Goal: Task Accomplishment & Management: Use online tool/utility

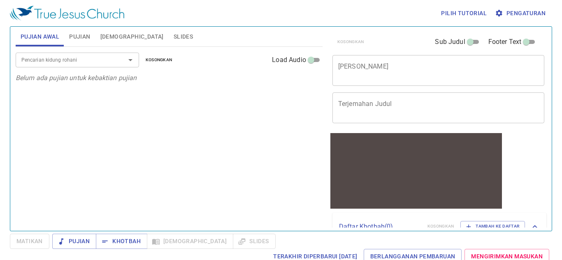
click at [174, 35] on span "Slides" at bounding box center [183, 37] width 19 height 10
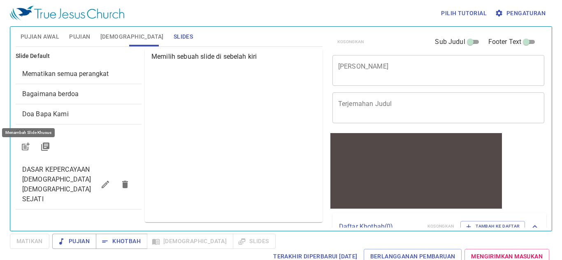
click at [28, 145] on icon "button" at bounding box center [26, 147] width 10 height 10
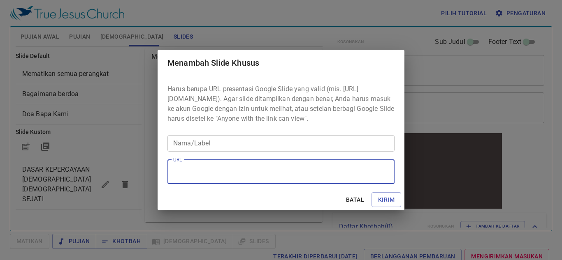
click at [237, 180] on textarea "URL" at bounding box center [281, 172] width 216 height 16
paste textarea "https://docs.google.com/presentation/d/10iVCPxEU3pS76o-eHnEVp8046JYwDge8/edit?u…"
type textarea "https://docs.google.com/presentation/d/10iVCPxEU3pS76o-eHnEVp8046JYwDge8/edit?u…"
click at [273, 149] on input "Nama/Label" at bounding box center [280, 143] width 227 height 16
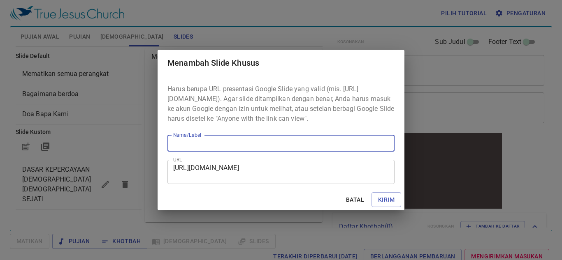
paste input "“ Kalau Terpaksa Aku Mati ” Ester 4:16"
type input "“ Kalau Terpaksa Aku Mati ” Ester 4:16"
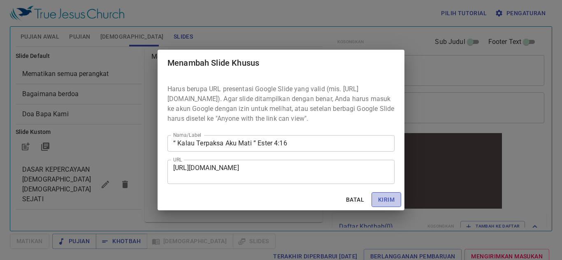
click at [387, 205] on span "Kirim" at bounding box center [386, 200] width 16 height 10
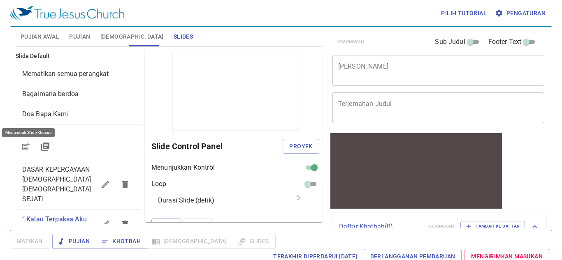
scroll to position [0, 0]
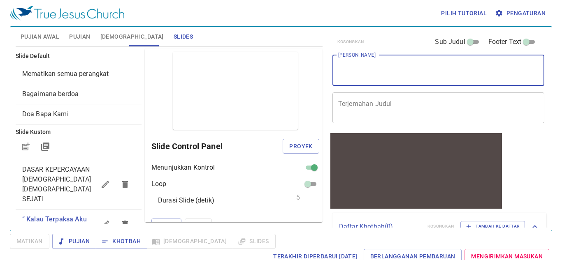
click at [392, 75] on textarea "[PERSON_NAME]" at bounding box center [438, 71] width 201 height 16
click at [387, 77] on textarea "[PERSON_NAME]" at bounding box center [438, 71] width 201 height 16
paste textarea "“ Kalau Terpaksa Aku Mati ” Ester 4:16"
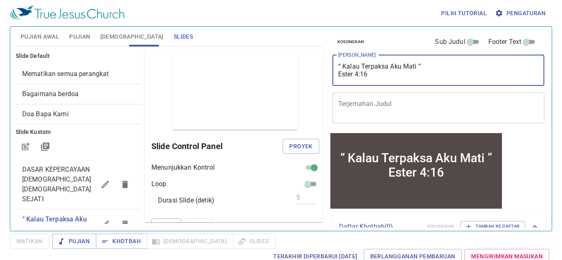
type textarea "“ Kalau Terpaksa Aku Mati ” Ester 4:16"
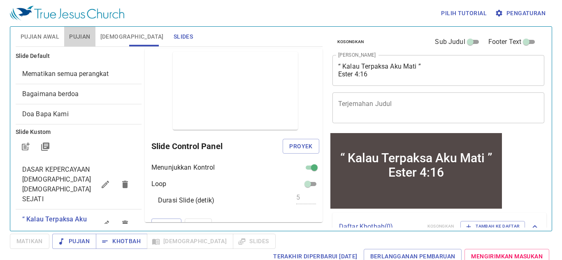
click at [74, 32] on span "Pujian" at bounding box center [79, 37] width 21 height 10
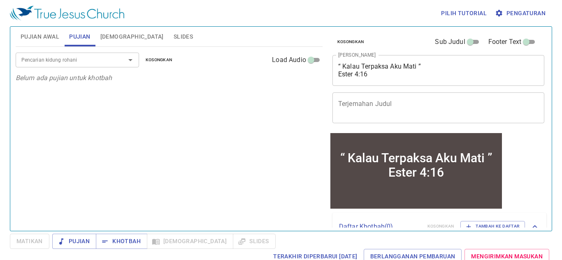
click at [82, 60] on input "Pencarian kidung rohani" at bounding box center [65, 59] width 94 height 9
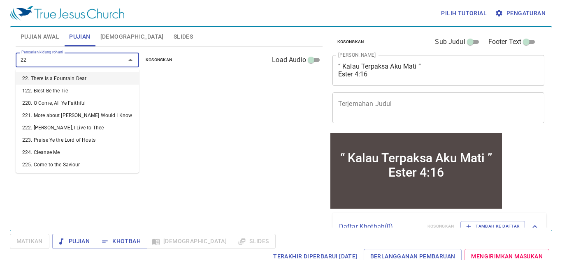
type input "227"
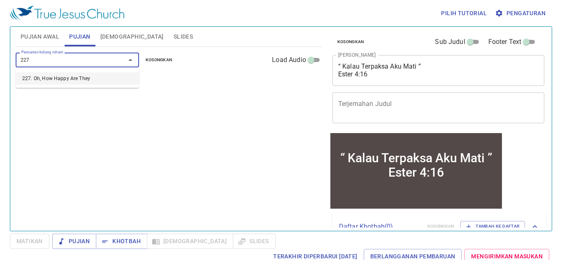
click at [74, 76] on li "227. Oh, How Happy Are They" at bounding box center [77, 78] width 123 height 12
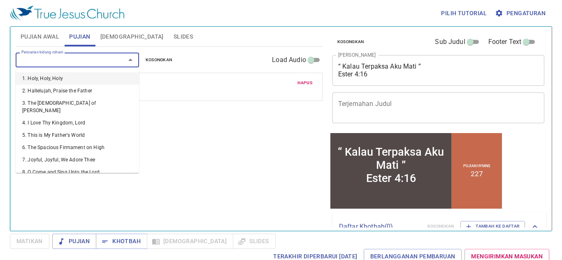
click at [63, 58] on input "Pencarian kidung rohani" at bounding box center [65, 59] width 94 height 9
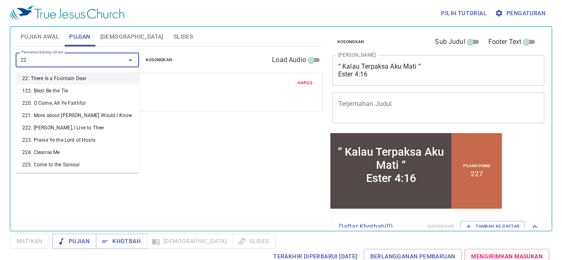
type input "228"
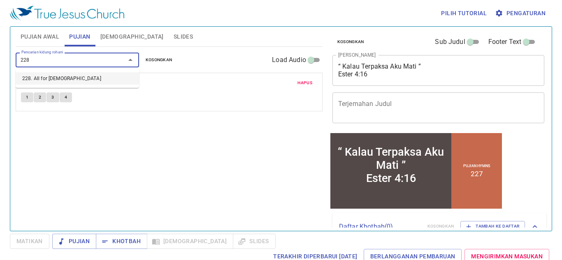
click at [60, 78] on li "228. All for [DEMOGRAPHIC_DATA]" at bounding box center [77, 78] width 123 height 12
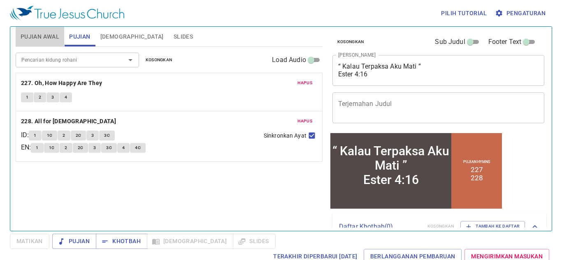
click at [48, 37] on span "Pujian Awal" at bounding box center [40, 37] width 39 height 10
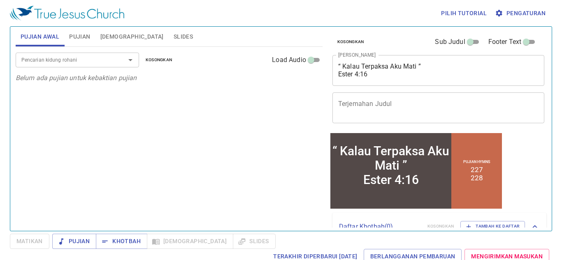
click at [45, 56] on input "Pencarian kidung rohani" at bounding box center [65, 59] width 94 height 9
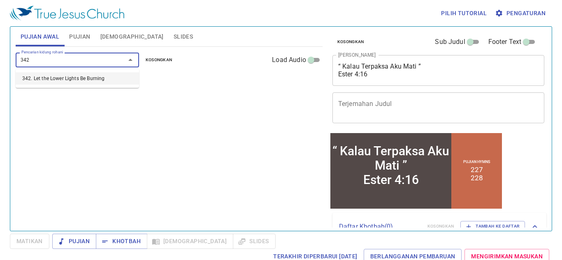
type input "342. Let the Lower Lights Be Burning"
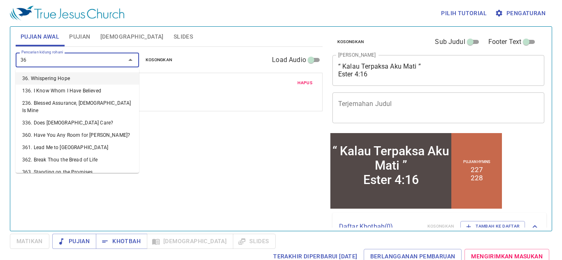
type input "368"
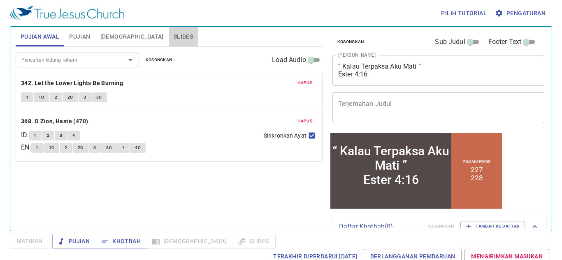
click at [174, 34] on span "Slides" at bounding box center [183, 37] width 19 height 10
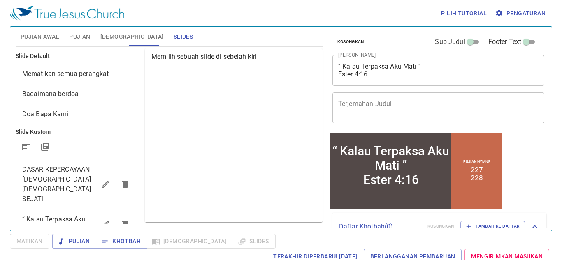
click at [56, 216] on span "“ Kalau Terpaksa Aku Mati ” Ester 4:16" at bounding box center [53, 225] width 63 height 18
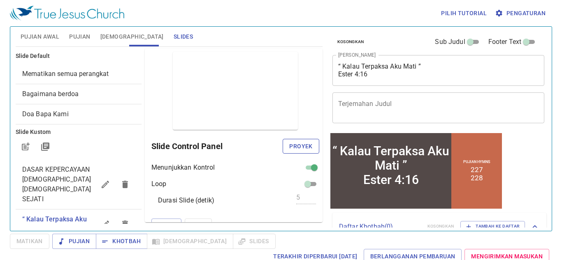
click at [298, 143] on span "Proyek" at bounding box center [300, 147] width 23 height 10
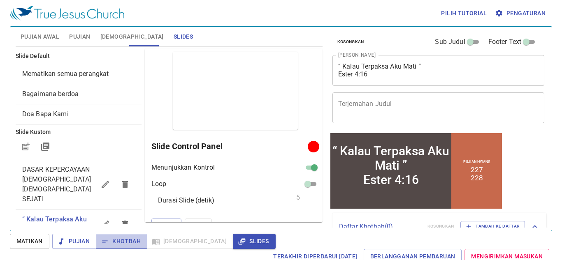
click at [113, 240] on span "Khotbah" at bounding box center [121, 242] width 38 height 10
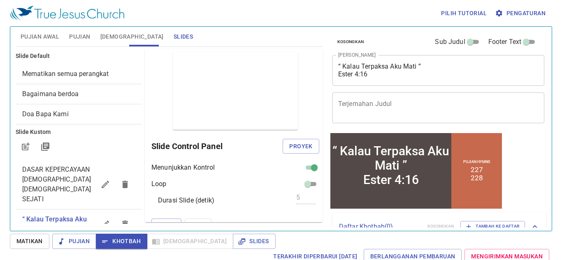
click at [43, 35] on span "Pujian Awal" at bounding box center [40, 37] width 39 height 10
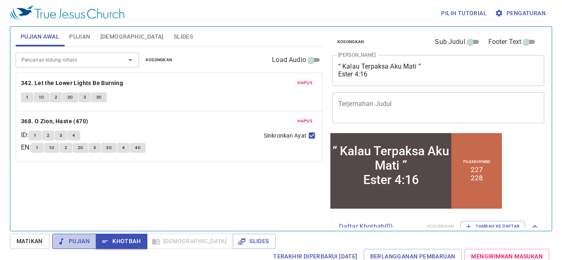
click at [72, 237] on span "Pujian" at bounding box center [74, 242] width 31 height 10
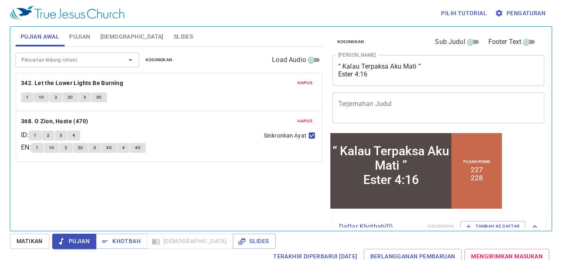
click at [166, 95] on div "1 1C 2 2C 3 3C" at bounding box center [169, 99] width 296 height 12
click at [25, 95] on button "1" at bounding box center [27, 98] width 12 height 10
click at [36, 95] on button "1C" at bounding box center [42, 98] width 16 height 10
click at [54, 94] on button "2" at bounding box center [56, 98] width 12 height 10
click at [40, 133] on button "1" at bounding box center [35, 136] width 12 height 10
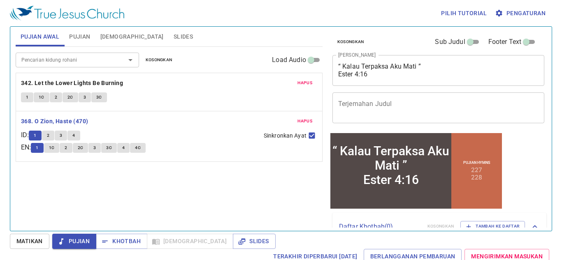
click at [64, 242] on icon "button" at bounding box center [61, 242] width 8 height 8
click at [123, 238] on span "Khotbah" at bounding box center [121, 242] width 38 height 10
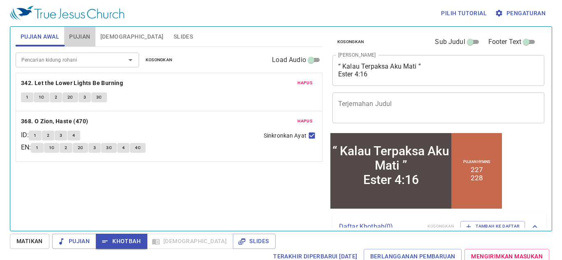
click at [85, 37] on span "Pujian" at bounding box center [79, 37] width 21 height 10
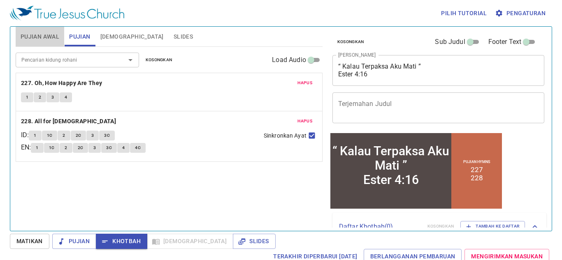
click at [46, 37] on span "Pujian Awal" at bounding box center [40, 37] width 39 height 10
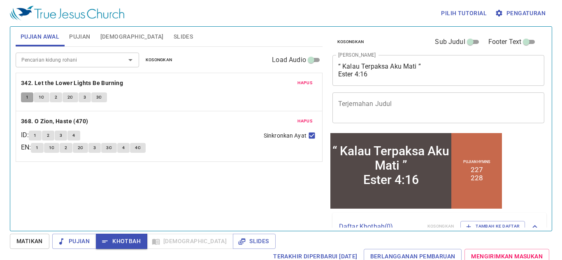
click at [27, 95] on span "1" at bounding box center [27, 97] width 2 height 7
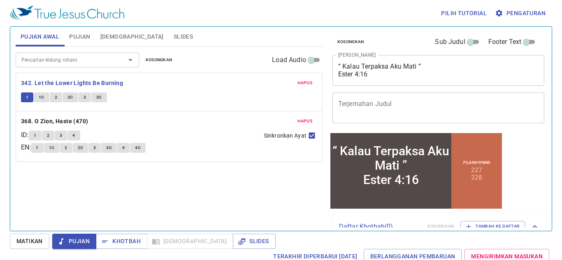
click at [39, 96] on span "1C" at bounding box center [42, 97] width 6 height 7
click at [53, 97] on button "2" at bounding box center [56, 98] width 12 height 10
click at [70, 96] on span "2C" at bounding box center [70, 97] width 6 height 7
click at [84, 97] on span "3" at bounding box center [85, 97] width 2 height 7
click at [99, 97] on span "3C" at bounding box center [99, 97] width 6 height 7
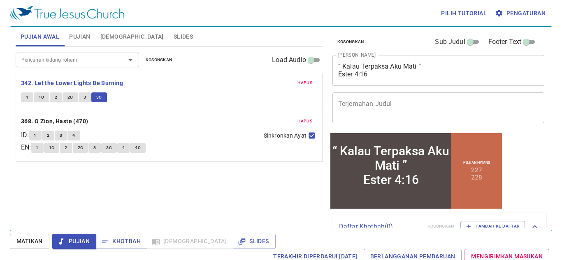
click at [36, 134] on span "1" at bounding box center [35, 135] width 2 height 7
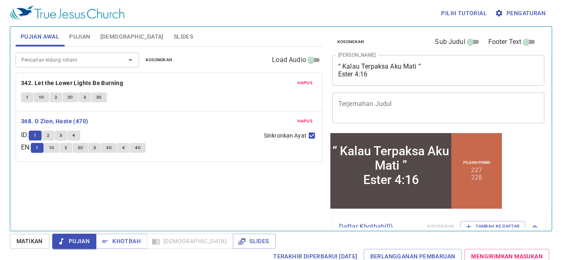
click at [302, 120] on span "Hapus" at bounding box center [304, 121] width 15 height 7
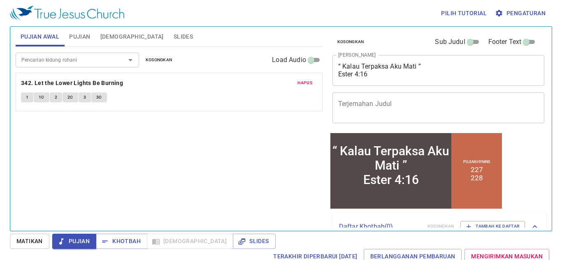
click at [97, 58] on input "Pencarian kidung rohani" at bounding box center [65, 59] width 94 height 9
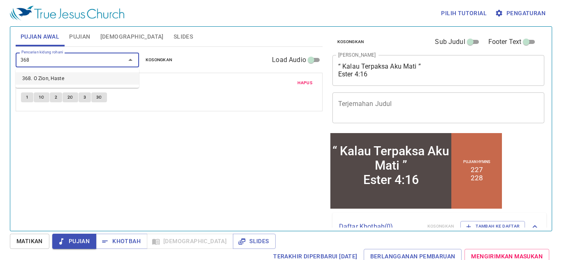
type input "368"
click at [109, 65] on div "Pencarian kidung rohani" at bounding box center [77, 60] width 123 height 14
type input "k"
type input "368"
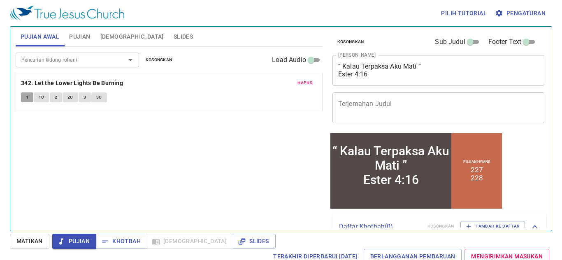
click at [30, 99] on button "1" at bounding box center [27, 98] width 12 height 10
click at [63, 56] on input "Pencarian kidung rohani" at bounding box center [65, 59] width 94 height 9
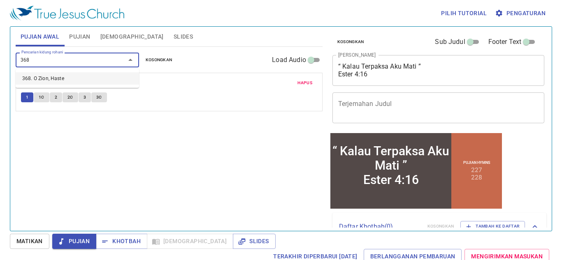
type input "368"
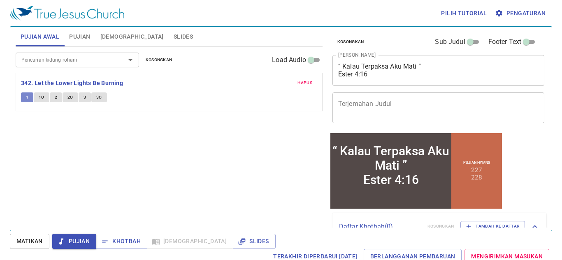
click at [27, 97] on span "1" at bounding box center [27, 97] width 2 height 7
click at [59, 63] on input "Pencarian kidung rohani" at bounding box center [65, 59] width 94 height 9
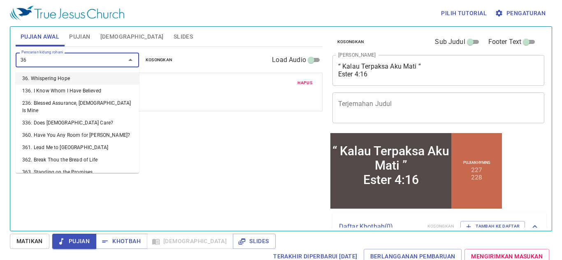
type input "368"
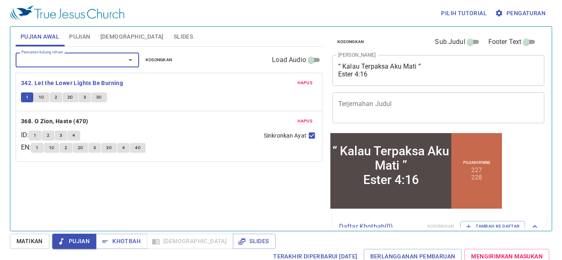
click at [36, 135] on span "1" at bounding box center [35, 135] width 2 height 7
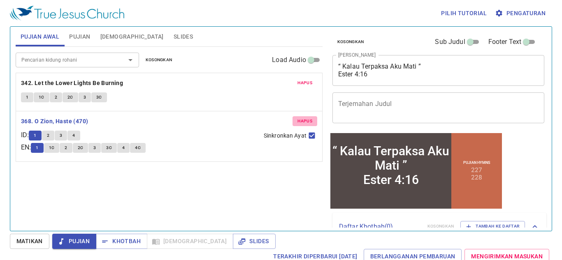
drag, startPoint x: 307, startPoint y: 118, endPoint x: 233, endPoint y: 109, distance: 75.0
click at [307, 118] on span "Hapus" at bounding box center [304, 121] width 15 height 7
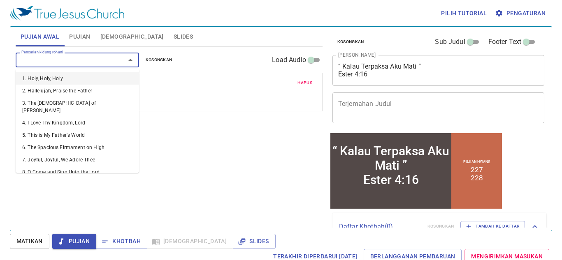
click at [60, 59] on input "Pencarian kidung rohani" at bounding box center [65, 59] width 94 height 9
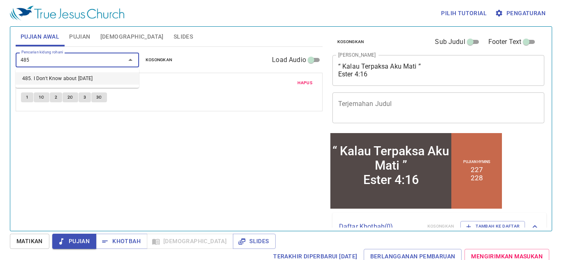
type input "485"
click at [26, 95] on span "1" at bounding box center [27, 97] width 2 height 7
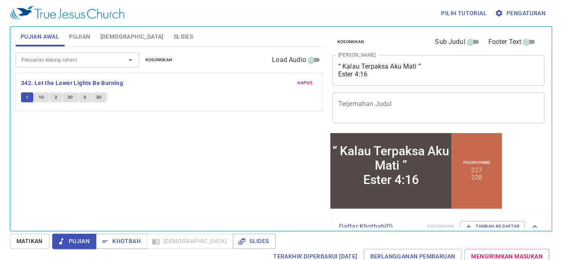
click at [42, 61] on input "Pencarian kidung rohani" at bounding box center [65, 59] width 94 height 9
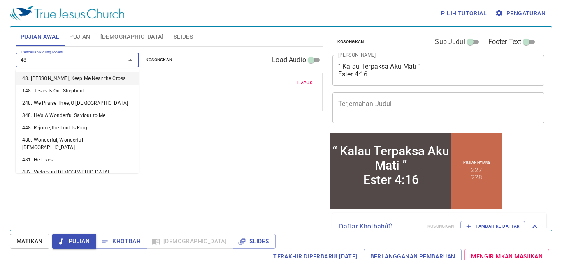
type input "485"
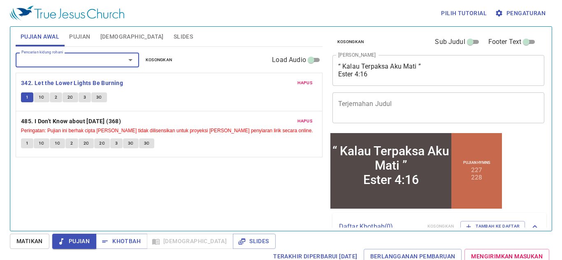
click at [25, 145] on button "1" at bounding box center [27, 144] width 12 height 10
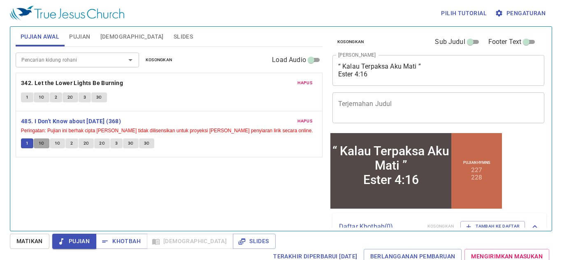
click at [39, 143] on span "1C" at bounding box center [42, 143] width 6 height 7
click at [53, 146] on button "1C" at bounding box center [58, 144] width 16 height 10
click at [71, 141] on span "2" at bounding box center [71, 143] width 2 height 7
click at [85, 145] on span "2C" at bounding box center [87, 143] width 6 height 7
click at [102, 142] on span "2C" at bounding box center [102, 143] width 6 height 7
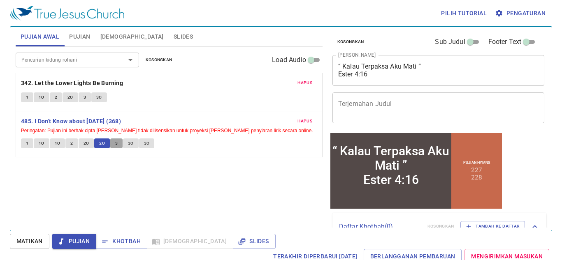
click at [118, 144] on button "3" at bounding box center [116, 144] width 12 height 10
click at [130, 144] on span "3C" at bounding box center [131, 143] width 6 height 7
click at [145, 145] on span "3C" at bounding box center [147, 143] width 6 height 7
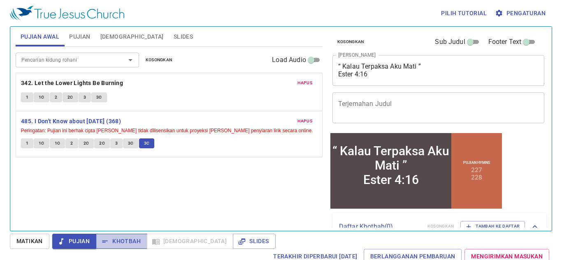
click at [121, 238] on span "Khotbah" at bounding box center [121, 242] width 38 height 10
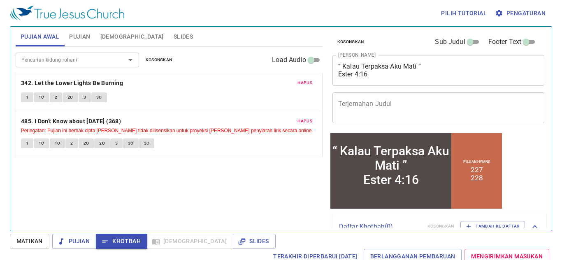
click at [70, 34] on span "Pujian" at bounding box center [79, 37] width 21 height 10
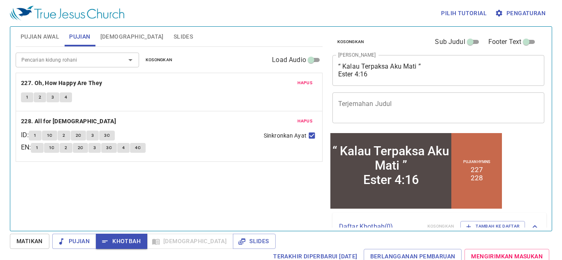
click at [23, 96] on button "1" at bounding box center [27, 98] width 12 height 10
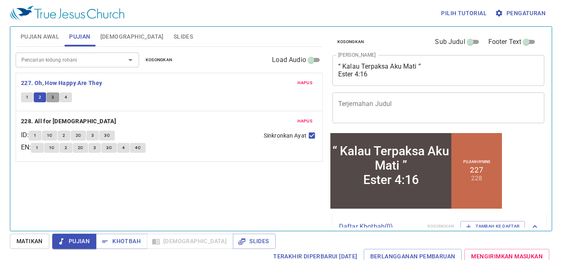
click at [52, 97] on span "3" at bounding box center [52, 97] width 2 height 7
click at [65, 94] on span "4" at bounding box center [66, 97] width 2 height 7
click at [174, 35] on span "Slides" at bounding box center [183, 37] width 19 height 10
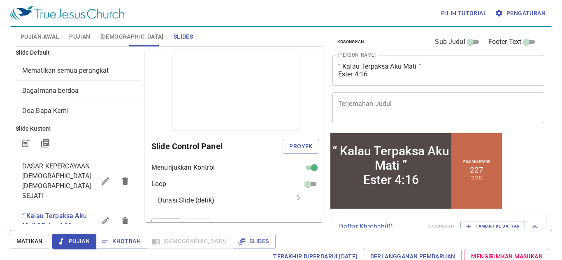
scroll to position [4, 0]
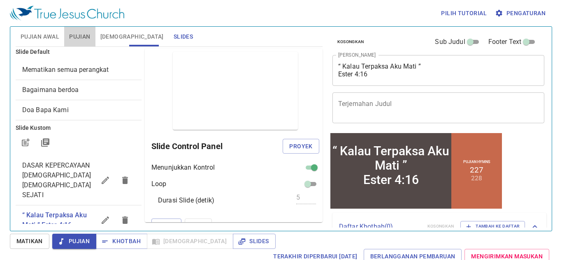
click at [83, 40] on span "Pujian" at bounding box center [79, 37] width 21 height 10
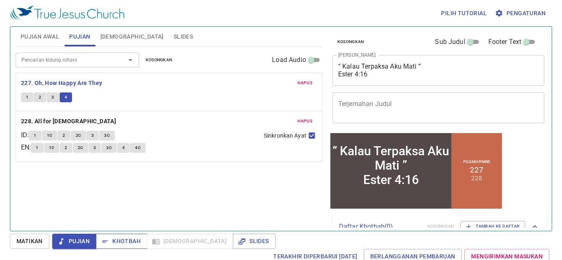
click at [121, 242] on span "Khotbah" at bounding box center [121, 242] width 38 height 10
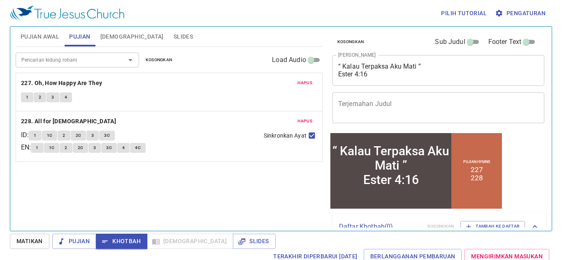
click at [174, 32] on span "Slides" at bounding box center [183, 37] width 19 height 10
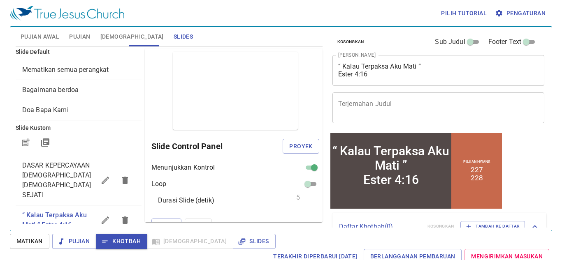
click at [283, 146] on h6 "Slide Control Panel" at bounding box center [216, 146] width 131 height 13
click at [295, 142] on span "Proyek" at bounding box center [300, 147] width 23 height 10
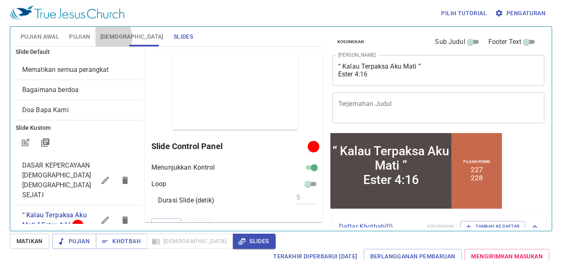
click at [108, 38] on span "[DEMOGRAPHIC_DATA]" at bounding box center [131, 37] width 63 height 10
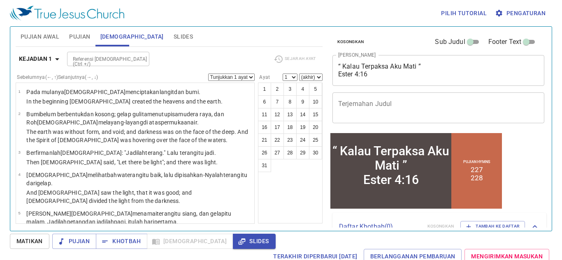
click at [113, 63] on input "Referensi [DEMOGRAPHIC_DATA] (Ctrl +/)" at bounding box center [102, 58] width 64 height 9
type input "es 4 16"
select select "16"
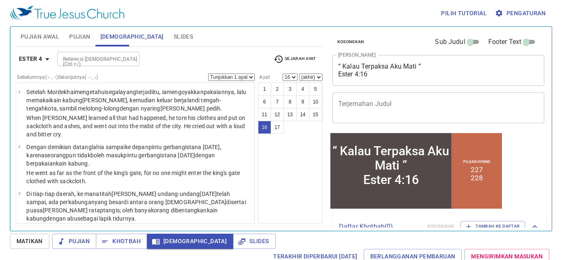
scroll to position [0, 0]
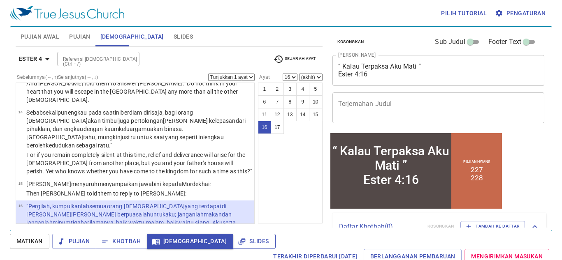
click at [239, 239] on span "Slides" at bounding box center [253, 242] width 29 height 10
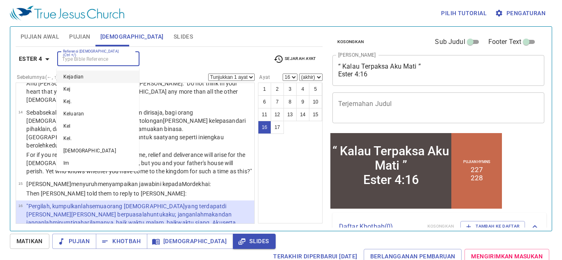
click at [79, 58] on input "Referensi [DEMOGRAPHIC_DATA] (Ctrl +/)" at bounding box center [92, 58] width 64 height 9
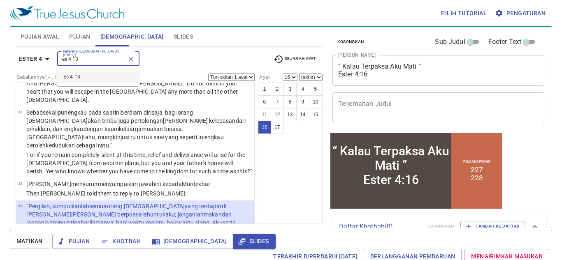
type input "es 4 13"
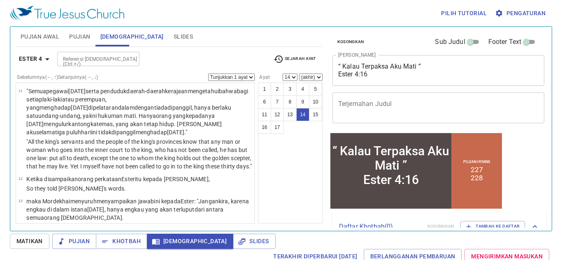
scroll to position [599, 0]
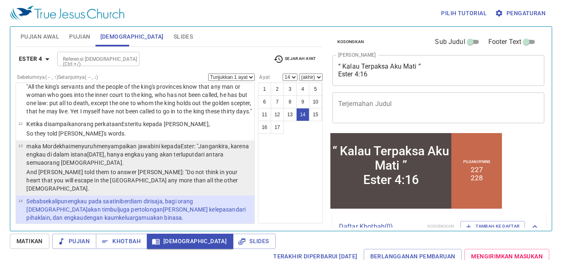
click at [223, 142] on p "maka Mordekhai menyuruh menyampaikan jawab ini kepada Ester : "Jangan kira , ka…" at bounding box center [138, 154] width 225 height 25
select select "13"
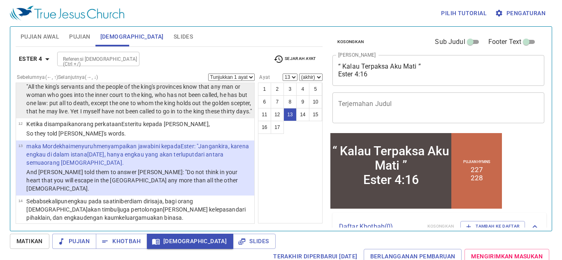
scroll to position [544, 0]
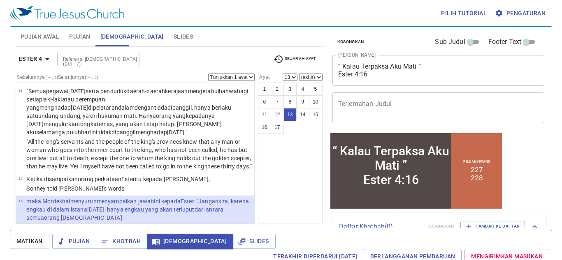
click at [251, 72] on div "Ester 4 Referensi Alkitab (Ctrl +/) Referensi Alkitab (Ctrl +/) Sejarah Ayat" at bounding box center [169, 62] width 307 height 23
click at [251, 75] on select "Tunjukkan 1 ayat Tunjukkan 2 ayat Tunjukkan 3 ayat Tunjukkan 4 ayat Tunjukkan 5…" at bounding box center [231, 77] width 46 height 7
select select "2"
click at [209, 74] on select "Tunjukkan 1 ayat Tunjukkan 2 ayat Tunjukkan 3 ayat Tunjukkan 4 ayat Tunjukkan 5…" at bounding box center [231, 77] width 46 height 7
click at [239, 244] on span "Slides" at bounding box center [253, 242] width 29 height 10
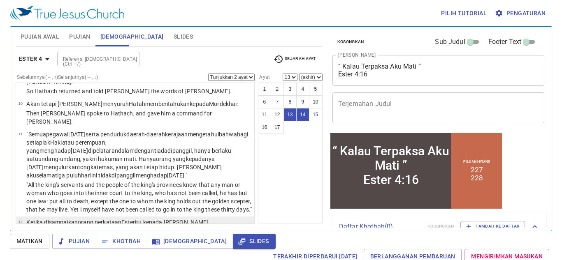
scroll to position [495, 0]
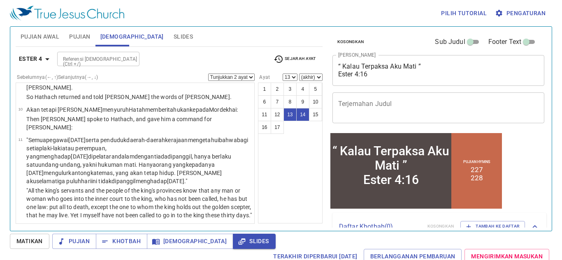
click at [76, 58] on input "Referensi [DEMOGRAPHIC_DATA] (Ctrl +/)" at bounding box center [92, 58] width 64 height 9
type input "es 4 16"
select select "16"
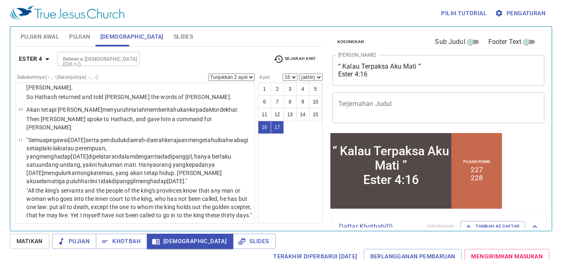
scroll to position [688, 0]
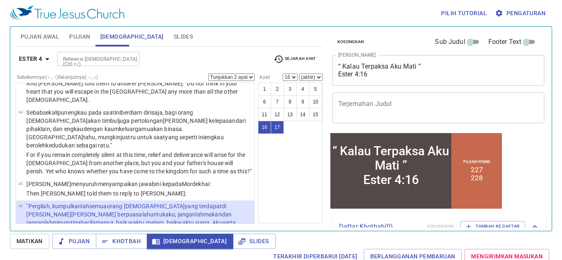
click at [251, 76] on select "Tunjukkan 1 ayat Tunjukkan 2 ayat Tunjukkan 3 ayat Tunjukkan 4 ayat Tunjukkan 5…" at bounding box center [231, 77] width 46 height 7
select select "1"
click at [209, 74] on select "Tunjukkan 1 ayat Tunjukkan 2 ayat Tunjukkan 3 ayat Tunjukkan 4 ayat Tunjukkan 5…" at bounding box center [231, 77] width 46 height 7
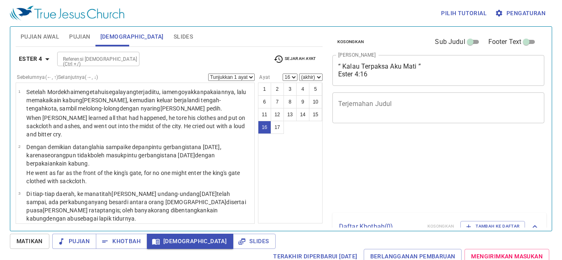
select select "16"
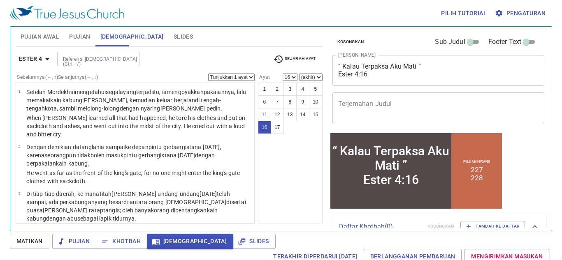
scroll to position [688, 0]
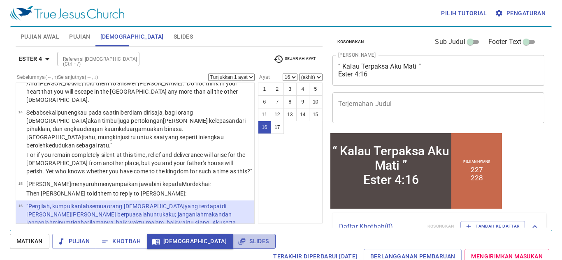
click at [233, 237] on button "Slides" at bounding box center [254, 241] width 42 height 15
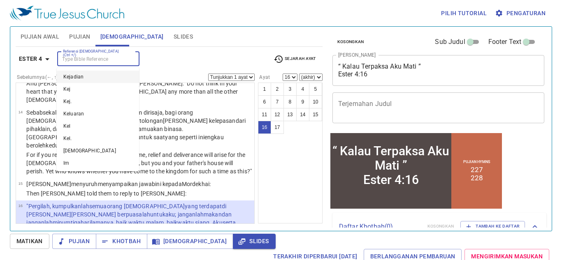
click at [86, 55] on input "Referensi [DEMOGRAPHIC_DATA] (Ctrl +/)" at bounding box center [92, 58] width 64 height 9
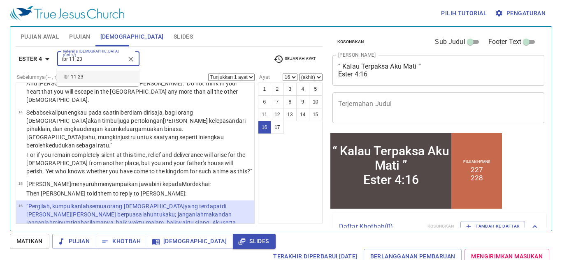
type input "ibr 11 23"
select select "23"
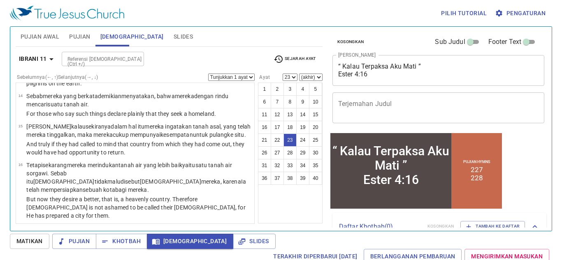
scroll to position [890, 0]
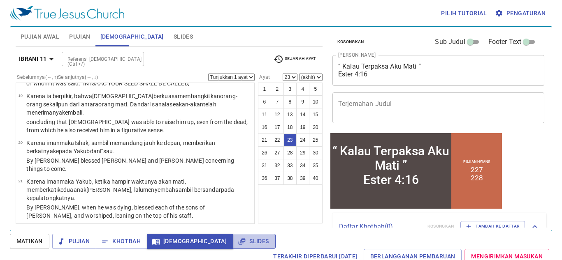
click at [234, 239] on button "Slides" at bounding box center [254, 241] width 42 height 15
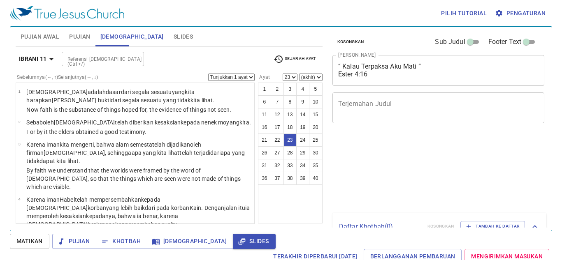
select select "23"
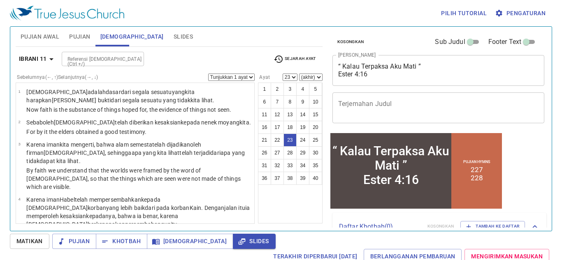
scroll to position [890, 0]
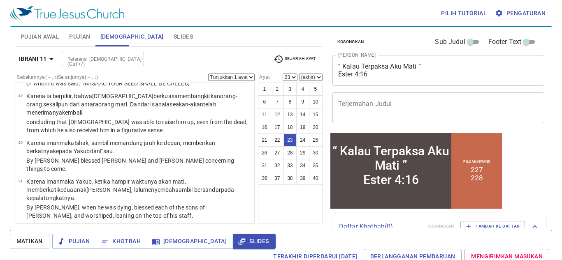
click at [336, 174] on div "“ Kalau Terpaksa Aku Mati ” Ester 4:16" at bounding box center [391, 165] width 118 height 43
click at [91, 56] on input "Referensi [DEMOGRAPHIC_DATA] (Ctrl +/)" at bounding box center [96, 58] width 64 height 9
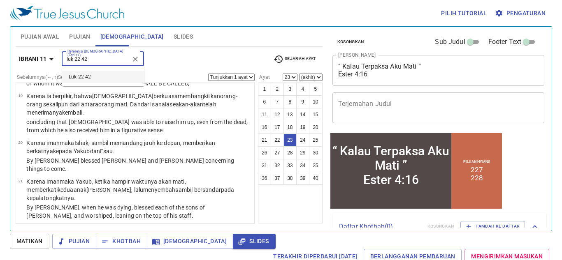
type input "luk 22 42"
select select "42"
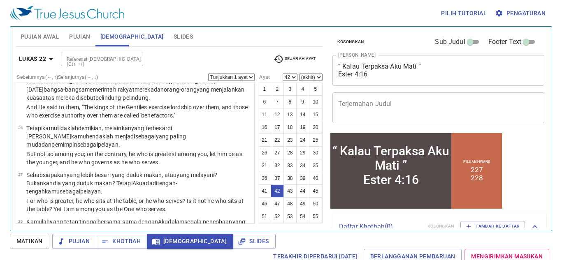
scroll to position [1431, 0]
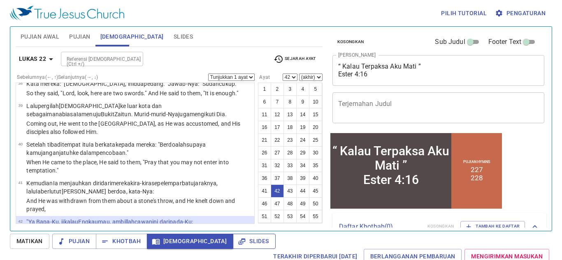
click at [239, 240] on span "Slides" at bounding box center [253, 242] width 29 height 10
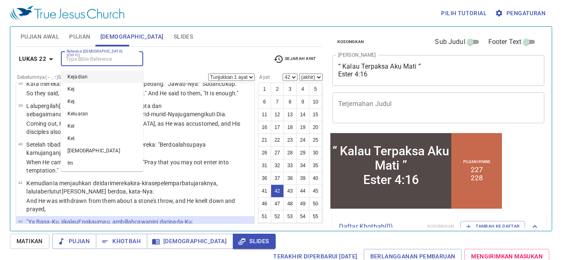
click at [125, 58] on input "Referensi [DEMOGRAPHIC_DATA] (Ctrl +/)" at bounding box center [95, 58] width 64 height 9
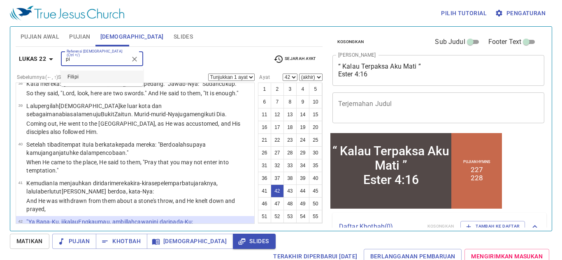
type input "pi"
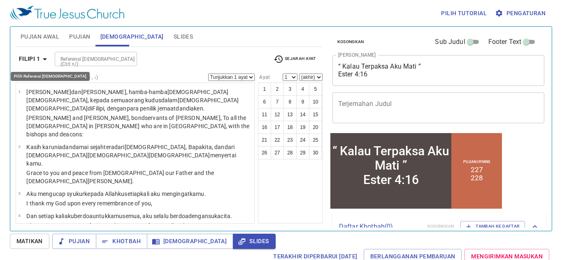
click at [44, 57] on icon "button" at bounding box center [45, 59] width 10 height 10
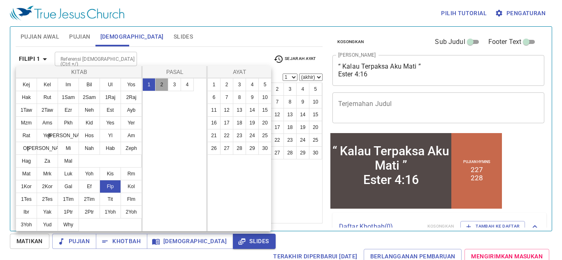
click at [159, 82] on button "2" at bounding box center [161, 84] width 13 height 13
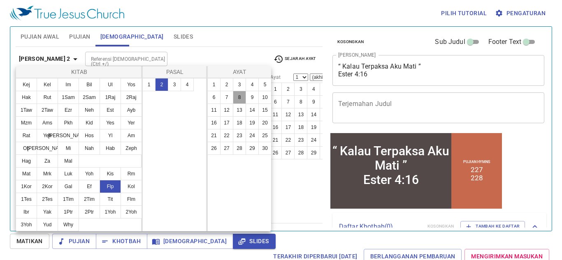
click at [236, 99] on button "8" at bounding box center [239, 97] width 13 height 13
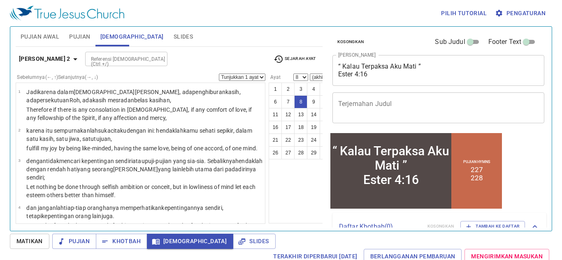
scroll to position [215, 0]
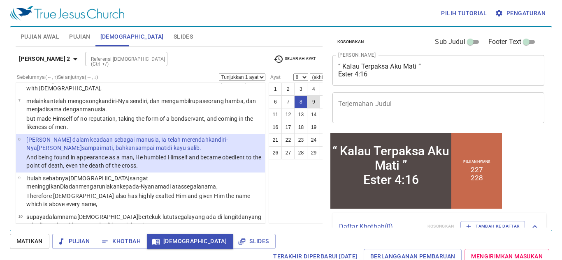
click at [307, 102] on button "9" at bounding box center [313, 101] width 13 height 13
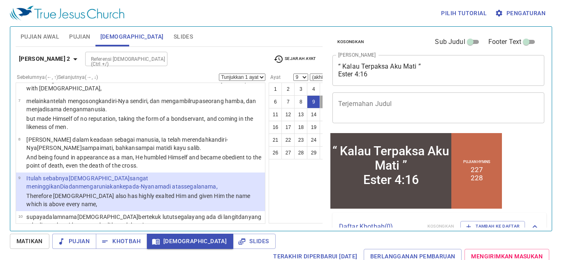
click at [320, 103] on button "10" at bounding box center [326, 101] width 13 height 13
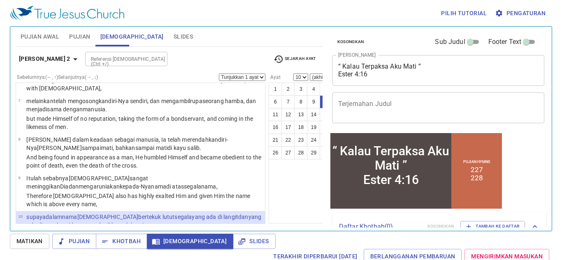
scroll to position [292, 0]
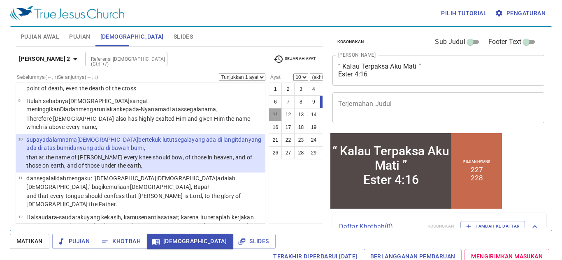
click at [269, 116] on button "11" at bounding box center [275, 114] width 13 height 13
select select "11"
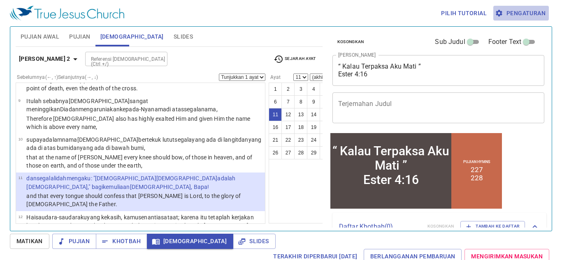
click at [524, 16] on span "Pengaturan" at bounding box center [521, 13] width 49 height 10
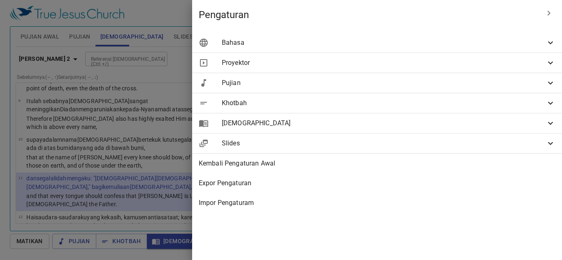
click at [285, 33] on div at bounding box center [281, 130] width 562 height 260
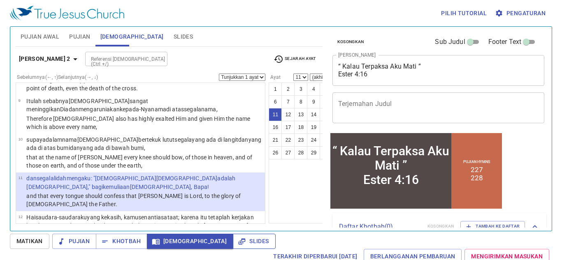
click at [239, 245] on span "Slides" at bounding box center [253, 242] width 29 height 10
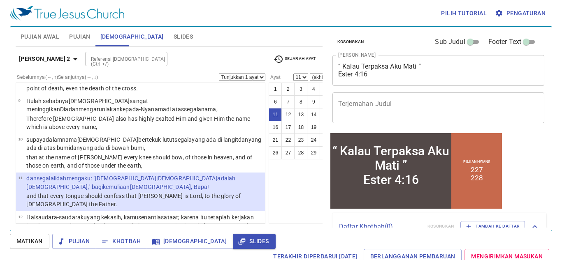
click at [153, 53] on div at bounding box center [158, 59] width 11 height 12
type input "es 4 16"
select select "16"
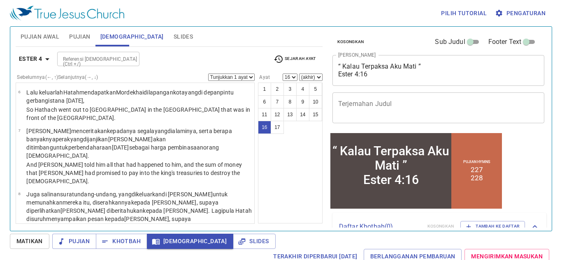
scroll to position [688, 0]
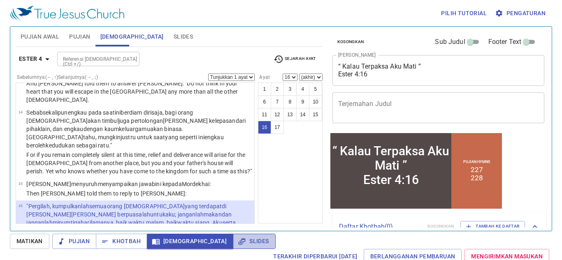
click at [239, 246] on span "Slides" at bounding box center [253, 242] width 29 height 10
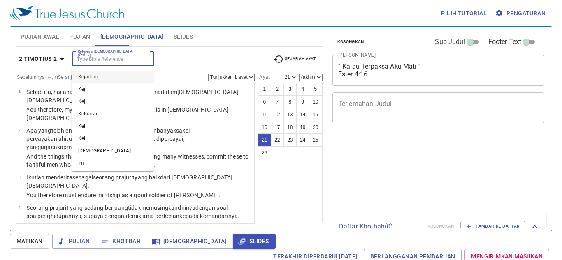
select select "21"
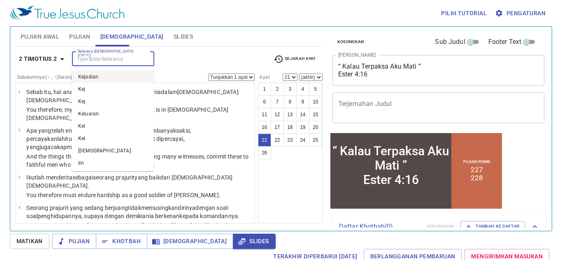
scroll to position [39, 0]
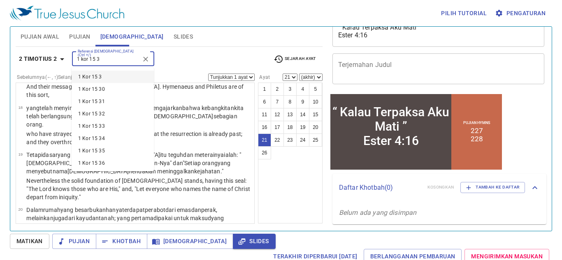
type input "1 kor 15 3"
select select "3"
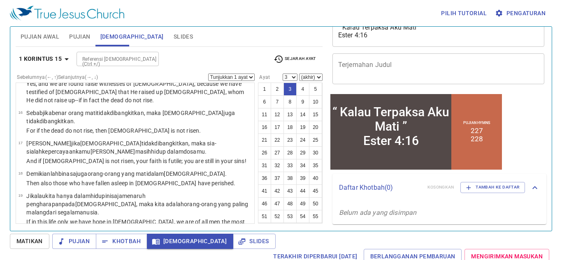
scroll to position [34, 0]
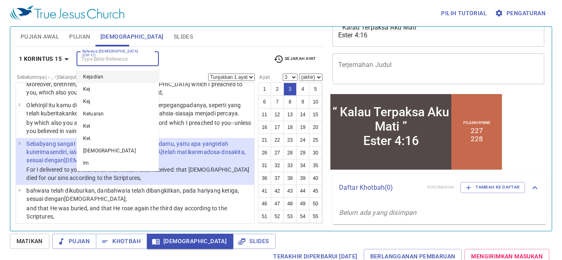
click at [100, 61] on input "Referensi [DEMOGRAPHIC_DATA] (Ctrl +/)" at bounding box center [111, 58] width 64 height 9
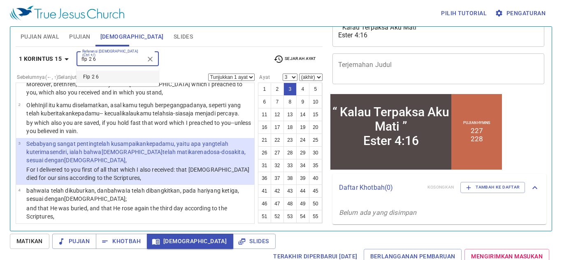
type input "flp 2 6"
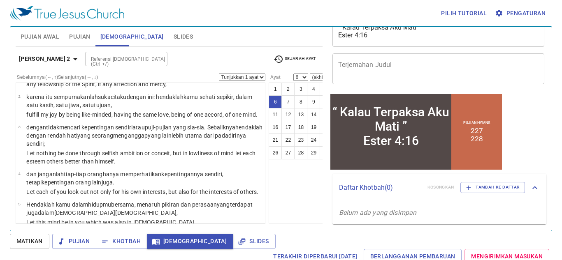
scroll to position [142, 0]
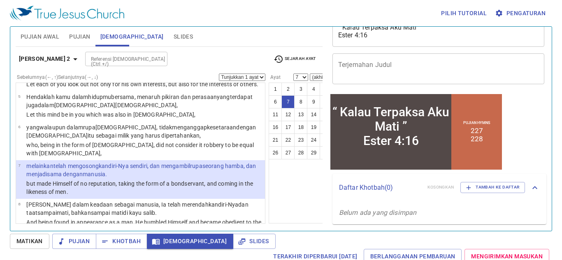
select select "8"
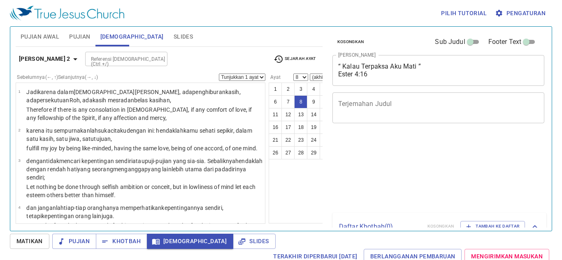
select select "8"
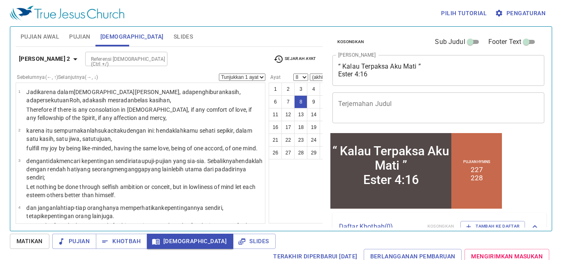
scroll to position [39, 0]
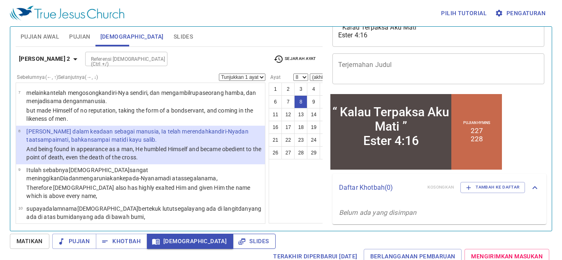
click at [233, 248] on button "Slides" at bounding box center [254, 241] width 42 height 15
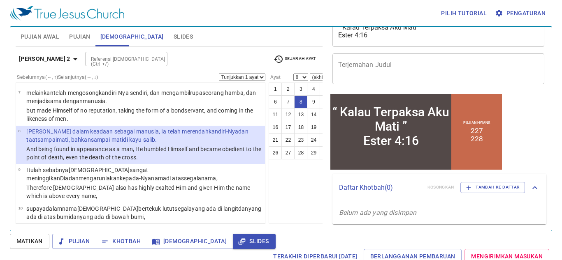
click at [73, 42] on button "Pujian" at bounding box center [79, 37] width 31 height 20
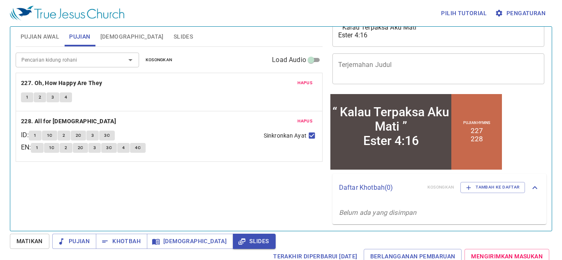
click at [35, 138] on button "1" at bounding box center [35, 136] width 12 height 10
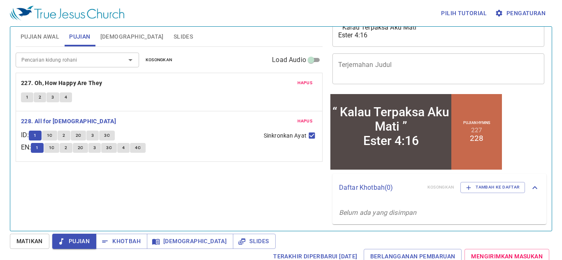
click at [110, 138] on span "3C" at bounding box center [107, 135] width 6 height 7
click at [35, 137] on button "1" at bounding box center [35, 136] width 12 height 10
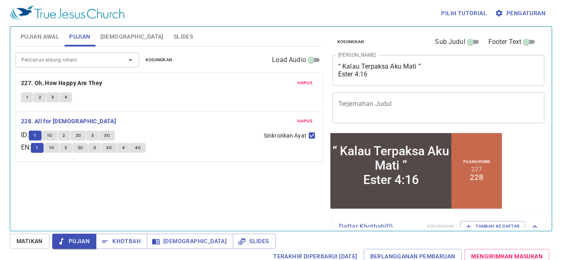
scroll to position [39, 0]
